Goal: Register for event/course

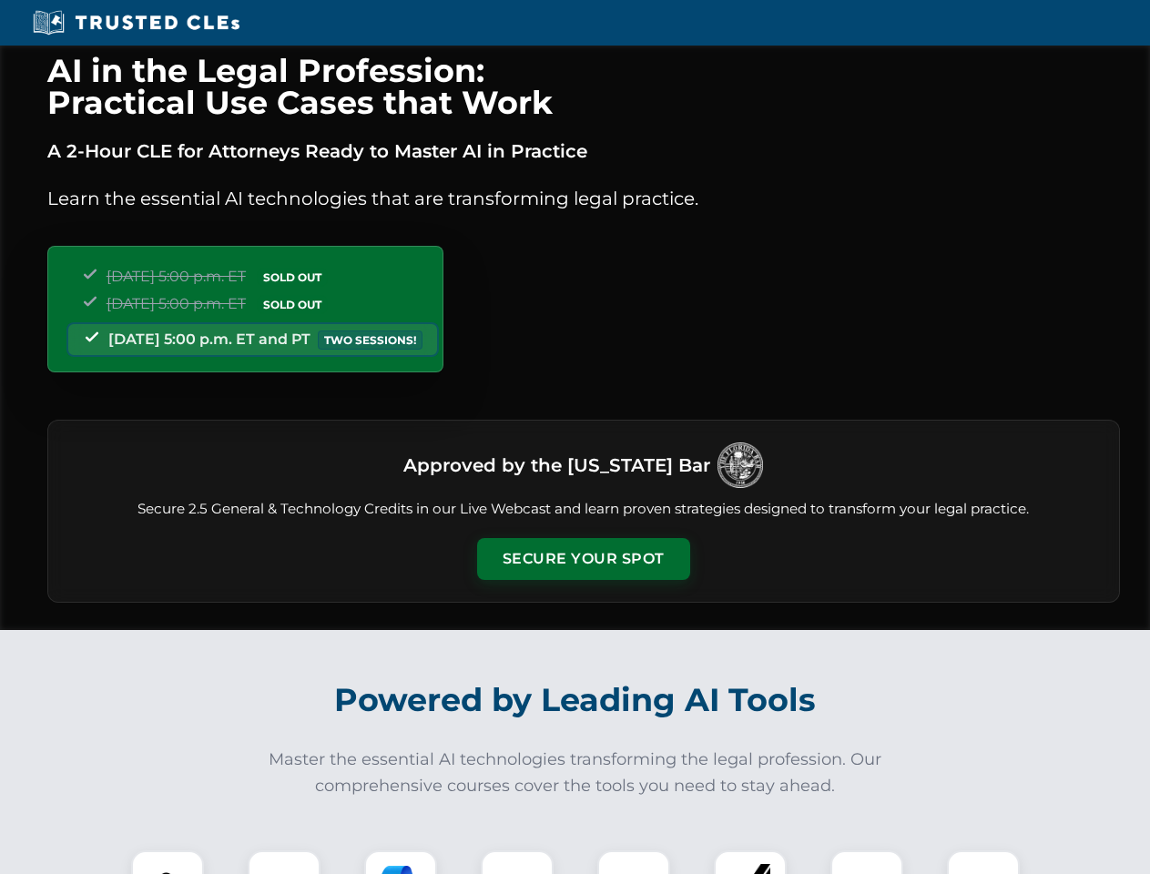
click at [583, 559] on button "Secure Your Spot" at bounding box center [583, 559] width 213 height 42
click at [168, 863] on img at bounding box center [167, 887] width 53 height 53
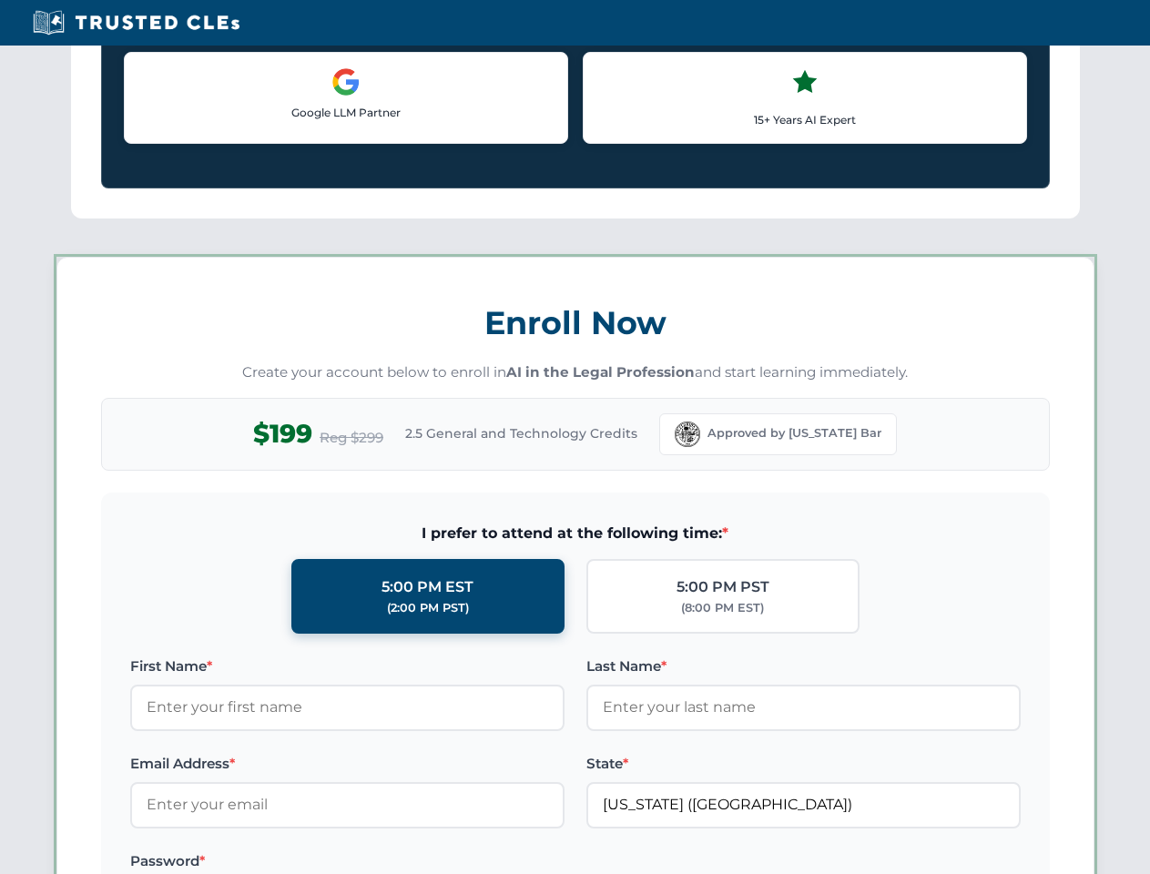
click at [401, 863] on label "Password *" at bounding box center [347, 862] width 434 height 22
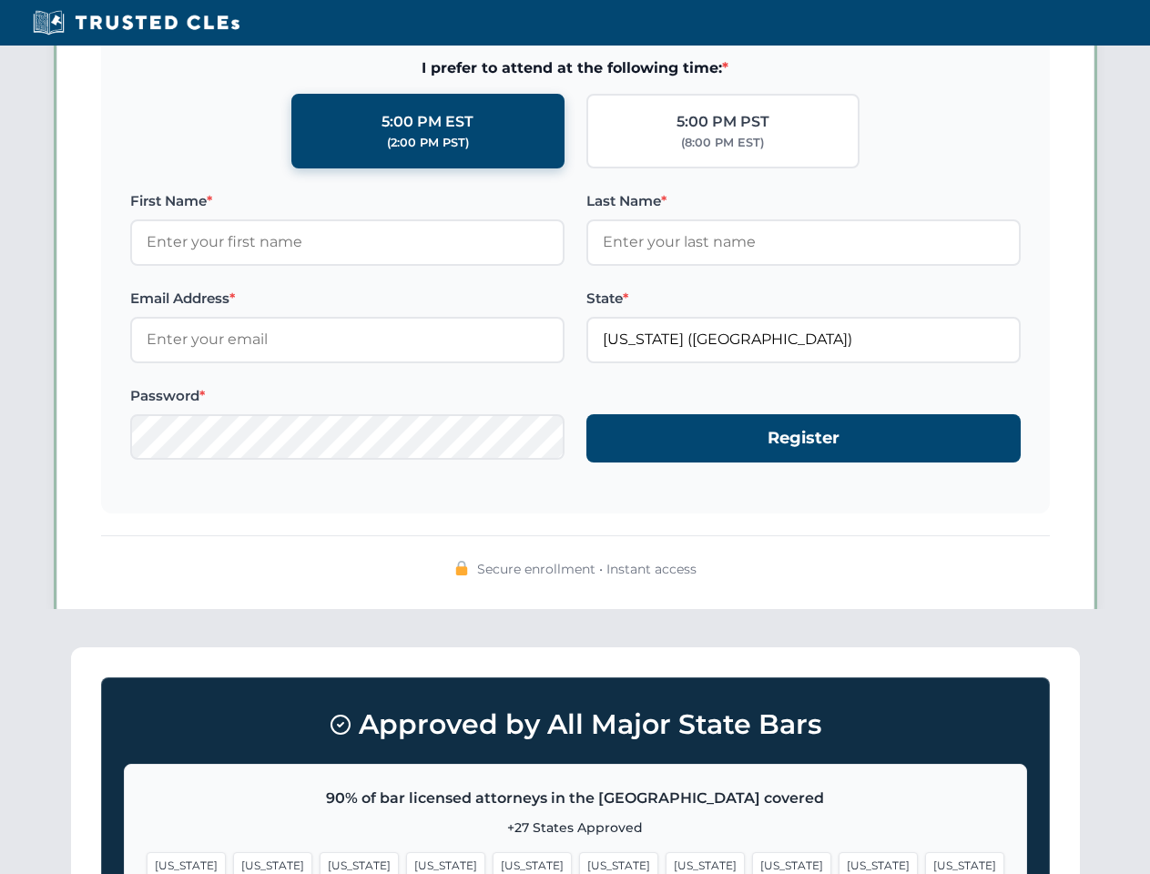
click at [839, 863] on span "[US_STATE]" at bounding box center [878, 866] width 79 height 26
